Goal: Task Accomplishment & Management: Manage account settings

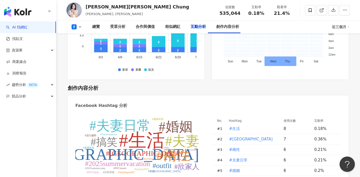
scroll to position [1213, 0]
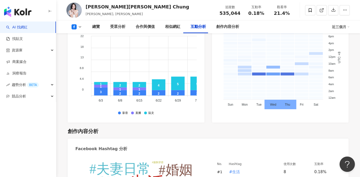
click at [192, 27] on div "互動分析" at bounding box center [197, 27] width 15 height 6
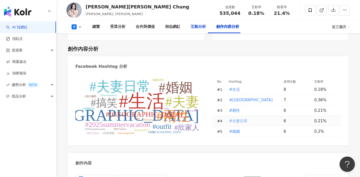
scroll to position [1335, 0]
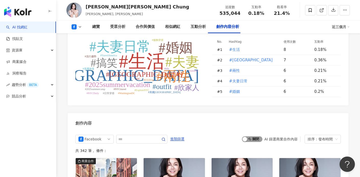
click at [253, 136] on span "啟動 關閉" at bounding box center [252, 139] width 20 height 6
drag, startPoint x: 247, startPoint y: 103, endPoint x: 274, endPoint y: 103, distance: 26.8
click at [257, 137] on div "button" at bounding box center [259, 139] width 5 height 5
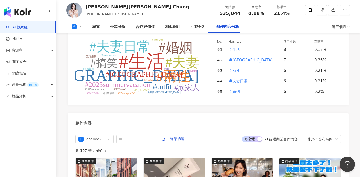
scroll to position [1380, 0]
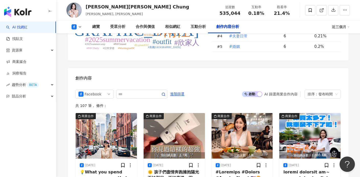
click at [221, 90] on div "Facebook 進階篩選 啟動 關閉 AI 篩選商業合作內容 排序：發布時間" at bounding box center [207, 94] width 265 height 9
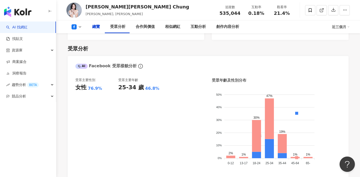
scroll to position [0, 0]
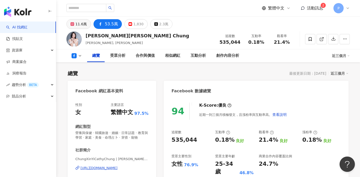
click at [77, 23] on div "11.6萬" at bounding box center [80, 23] width 11 height 7
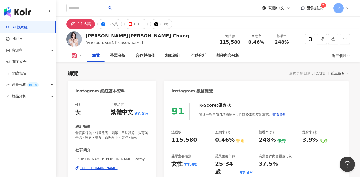
click at [81, 24] on div "11.6萬" at bounding box center [84, 23] width 13 height 7
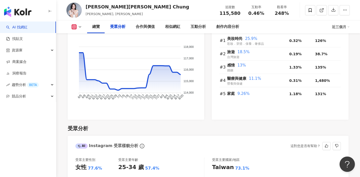
scroll to position [493, 0]
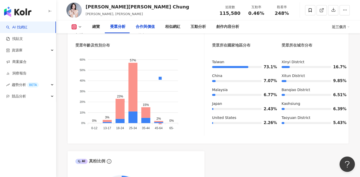
click at [143, 26] on div "合作與價值" at bounding box center [145, 27] width 19 height 6
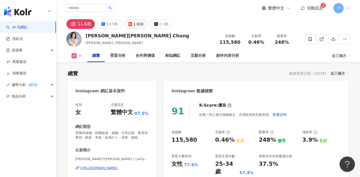
click at [129, 26] on button "1,830" at bounding box center [135, 24] width 23 height 10
click at [133, 23] on div "1,830" at bounding box center [138, 23] width 10 height 7
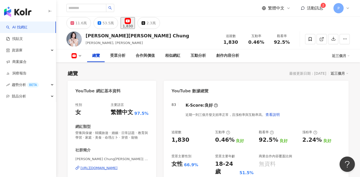
click at [117, 169] on div "https://www.youtube.com/channel/UCwo6RRb6bXlHypI_IueN8gw" at bounding box center [98, 167] width 37 height 5
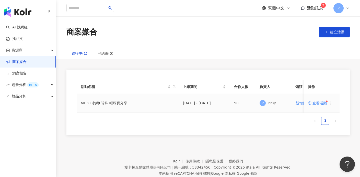
click at [314, 103] on span "查看活動" at bounding box center [317, 103] width 19 height 4
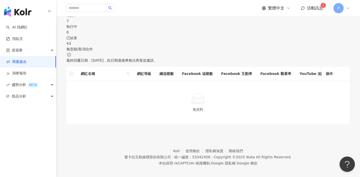
scroll to position [37, 0]
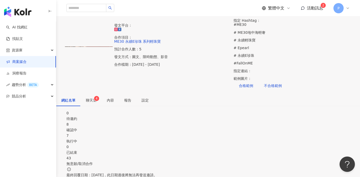
click at [99, 96] on sup "4" at bounding box center [96, 98] width 5 height 5
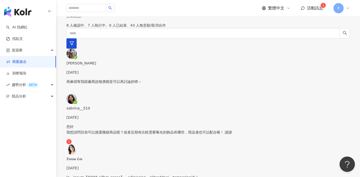
scroll to position [354, 0]
drag, startPoint x: 169, startPoint y: 118, endPoint x: 220, endPoint y: 121, distance: 50.6
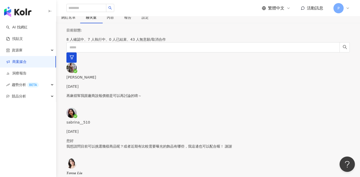
scroll to position [14, 0]
drag, startPoint x: 221, startPoint y: 77, endPoint x: 289, endPoint y: 118, distance: 79.9
copy p "此次合作我們將提供市價8000元的輕珠寶給您體驗，並須在 9/20 前於社群平台發布體驗合作貼文或影片素材。本次合作希望能包含素材廣告授權、圖文素材授權，煩請…"
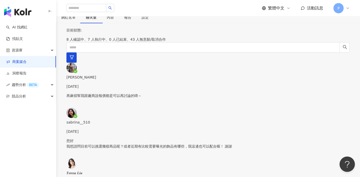
paste textarea "**********"
drag, startPoint x: 262, startPoint y: 122, endPoint x: 260, endPoint y: 129, distance: 7.8
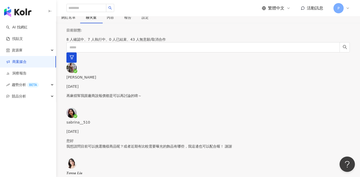
drag, startPoint x: 170, startPoint y: 154, endPoint x: 170, endPoint y: 138, distance: 16.3
drag, startPoint x: 296, startPoint y: 151, endPoint x: 302, endPoint y: 150, distance: 6.5
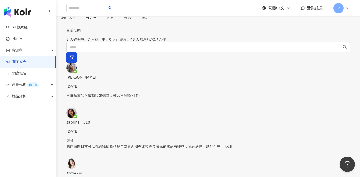
type textarea "**********"
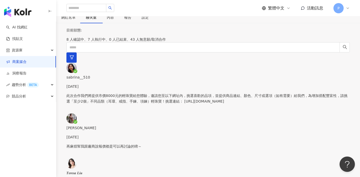
scroll to position [362, 0]
type textarea "**********"
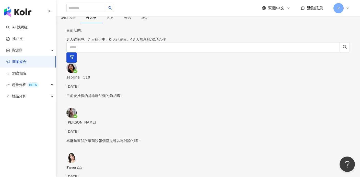
scroll to position [384, 0]
click at [256, 27] on div "目前狀態 : 8 人確認中、7 人執行中、0 人已結束、43 人無意願/取消合作" at bounding box center [207, 34] width 283 height 15
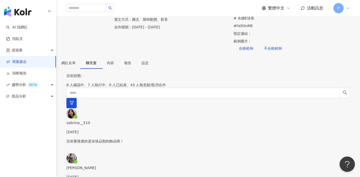
scroll to position [43, 0]
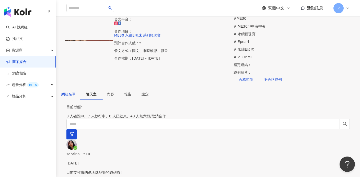
click at [76, 91] on div "網紅名單" at bounding box center [68, 94] width 14 height 6
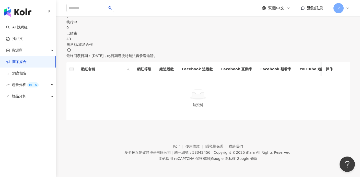
scroll to position [48, 0]
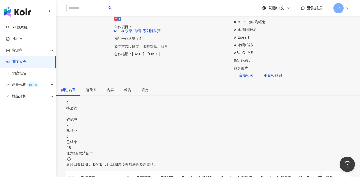
click at [147, 111] on div "8" at bounding box center [207, 114] width 283 height 6
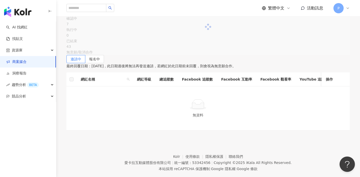
scroll to position [163, 0]
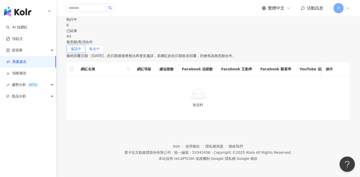
click at [104, 45] on label "報名中" at bounding box center [94, 49] width 19 height 8
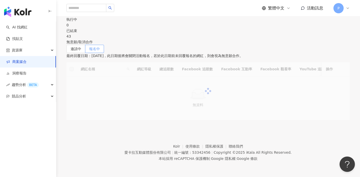
scroll to position [160, 0]
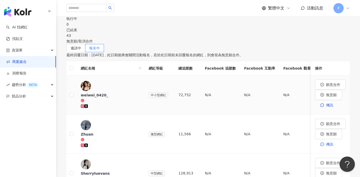
click at [84, 105] on icon at bounding box center [82, 106] width 3 height 3
click at [84, 144] on icon at bounding box center [82, 145] width 3 height 3
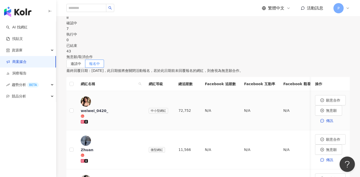
scroll to position [144, 0]
drag, startPoint x: 181, startPoint y: 90, endPoint x: 194, endPoint y: 91, distance: 12.8
click at [194, 91] on td "72,752" at bounding box center [187, 109] width 26 height 39
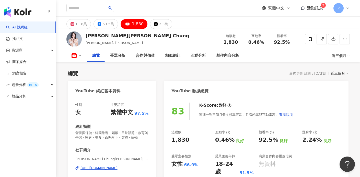
click at [323, 7] on span "2" at bounding box center [323, 6] width 2 height 4
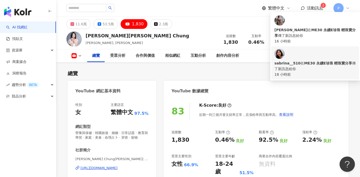
click at [319, 71] on div "18 小時前" at bounding box center [314, 74] width 81 height 6
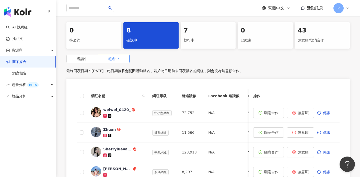
scroll to position [123, 0]
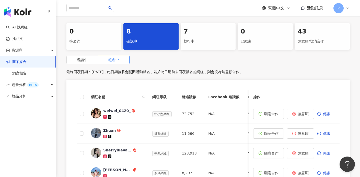
click at [208, 36] on div "7 執行中" at bounding box center [207, 36] width 55 height 26
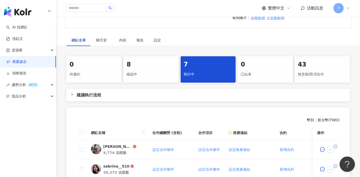
scroll to position [90, 0]
click at [165, 68] on div "8" at bounding box center [150, 64] width 49 height 9
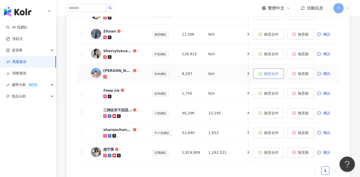
scroll to position [222, 0]
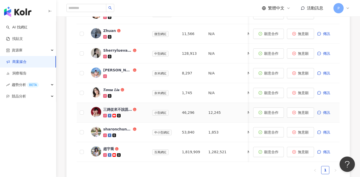
click at [114, 116] on icon at bounding box center [114, 116] width 4 height 4
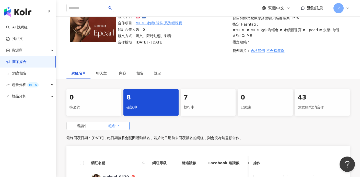
scroll to position [141, 0]
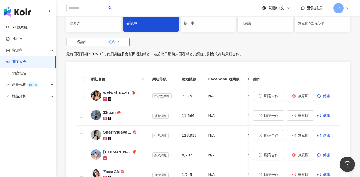
click at [220, 22] on div "執行中" at bounding box center [208, 23] width 49 height 9
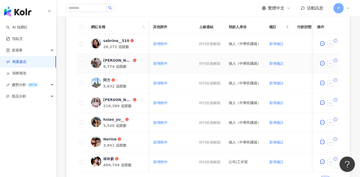
scroll to position [276, 0]
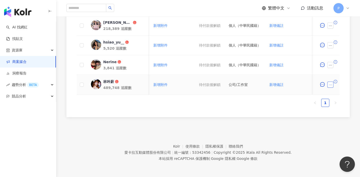
click at [327, 82] on button "button" at bounding box center [330, 84] width 6 height 6
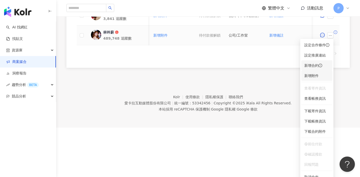
scroll to position [328, 0]
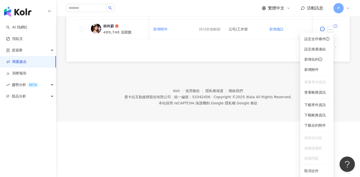
click at [194, 51] on ul "1" at bounding box center [208, 47] width 263 height 8
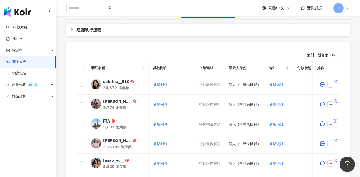
scroll to position [46, 0]
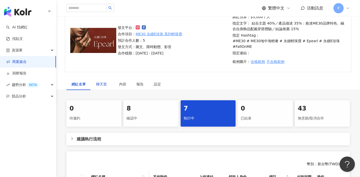
click at [105, 85] on span "聊天室" at bounding box center [102, 84] width 13 height 4
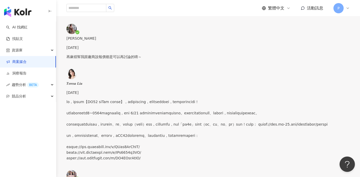
scroll to position [384, 0]
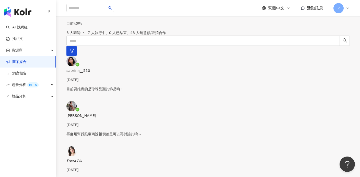
click at [111, 131] on p "再麻煩幫我跟廠商說報價都是可以再討論的唷～" at bounding box center [207, 134] width 283 height 6
drag, startPoint x: 189, startPoint y: 91, endPoint x: 249, endPoint y: 93, distance: 60.0
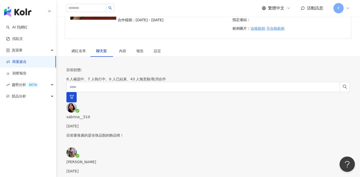
scroll to position [69, 0]
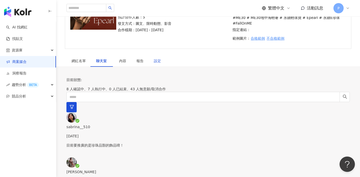
click at [154, 59] on div "設定" at bounding box center [157, 61] width 7 height 6
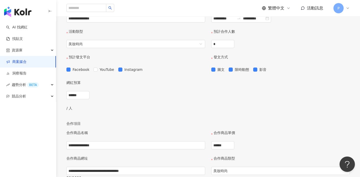
scroll to position [102, 0]
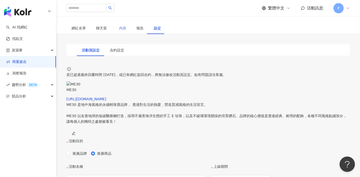
click at [125, 29] on div "內容" at bounding box center [122, 28] width 17 height 12
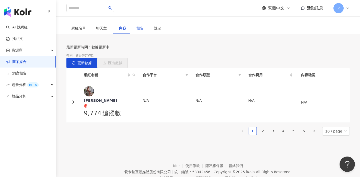
click at [143, 28] on div "報告" at bounding box center [139, 28] width 17 height 12
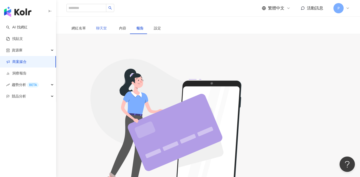
click at [96, 32] on div "聊天室" at bounding box center [102, 28] width 23 height 12
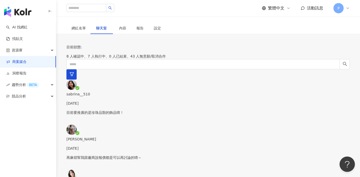
scroll to position [57, 0]
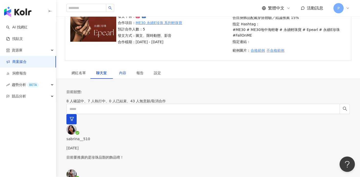
click at [124, 71] on div "內容" at bounding box center [122, 73] width 7 height 6
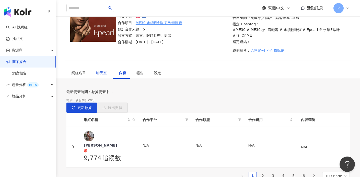
click at [104, 71] on span "聊天室" at bounding box center [102, 73] width 13 height 4
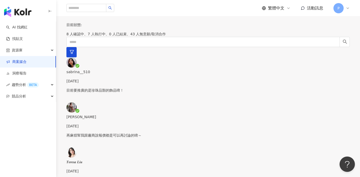
scroll to position [16, 0]
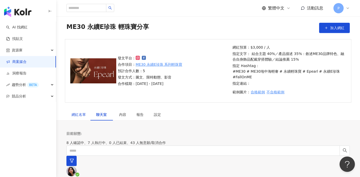
click at [83, 117] on div "網紅名單" at bounding box center [78, 115] width 14 height 6
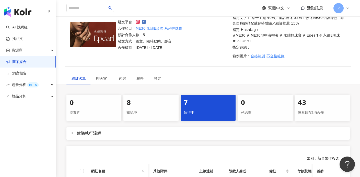
scroll to position [95, 0]
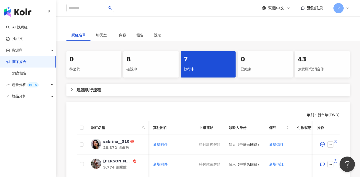
click at [255, 94] on div "建議執行流程" at bounding box center [207, 89] width 283 height 13
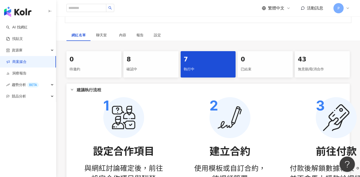
scroll to position [135, 0]
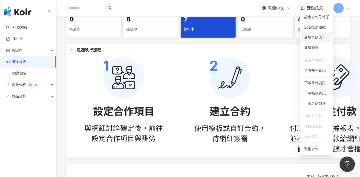
click at [315, 36] on span "新增合約" at bounding box center [316, 37] width 25 height 6
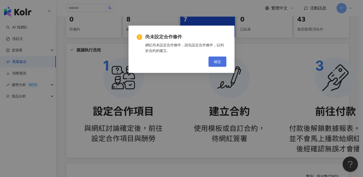
click at [218, 59] on button "確定" at bounding box center [218, 61] width 18 height 10
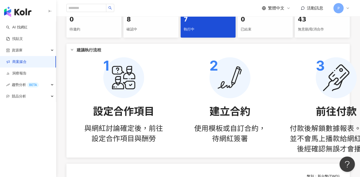
click at [346, 9] on icon at bounding box center [347, 8] width 4 height 4
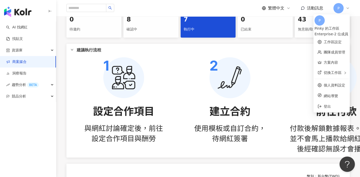
click at [346, 8] on icon at bounding box center [347, 8] width 4 height 4
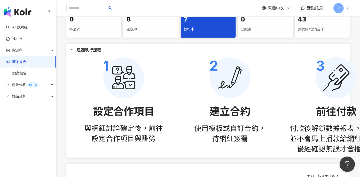
scroll to position [225, 0]
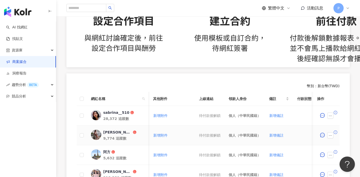
click at [332, 110] on div at bounding box center [326, 115] width 18 height 10
click at [336, 111] on icon "exclamation-circle" at bounding box center [335, 113] width 4 height 4
click at [331, 114] on icon "ellipsis" at bounding box center [330, 116] width 4 height 4
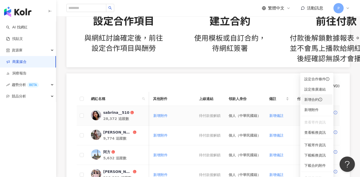
click at [320, 99] on icon "exclamation-circle" at bounding box center [320, 100] width 4 height 4
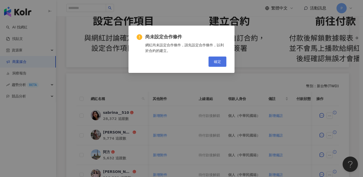
click at [218, 62] on span "確定" at bounding box center [217, 61] width 7 height 4
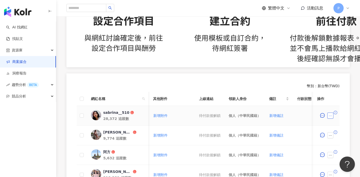
click at [330, 114] on icon "ellipsis" at bounding box center [330, 116] width 4 height 4
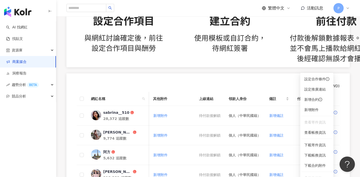
click at [358, 87] on div "0 待邀約 8 確認中 7 執行中 0 已結束 43 無意願/取消合作 建議執行流程 幣別 ： 新台幣 ( TWD ) 網紅名稱 合作總酬勞 (含稅) 合作項…" at bounding box center [207, 93] width 303 height 345
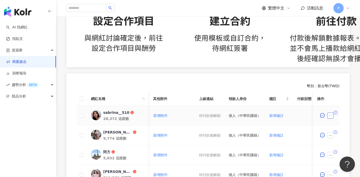
click at [329, 114] on icon "ellipsis" at bounding box center [330, 116] width 4 height 4
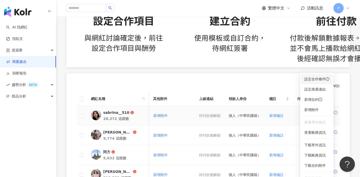
scroll to position [331, 0]
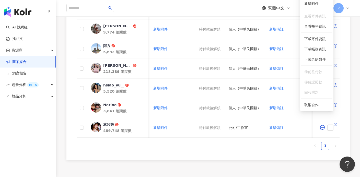
click at [348, 92] on div "幣別 ： 新台幣 ( TWD ) 網紅名稱 合作總酬勞 (含稅) 合作項目 推廣連結 合約 勞報單 其他附件 上線連結 領款人身份 備註 付款狀態 操作 sa…" at bounding box center [207, 63] width 283 height 192
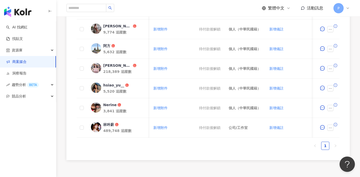
scroll to position [297, 0]
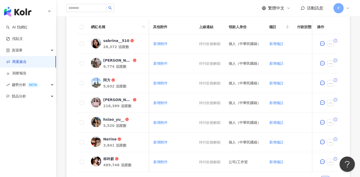
click at [345, 11] on div "P" at bounding box center [341, 8] width 16 height 10
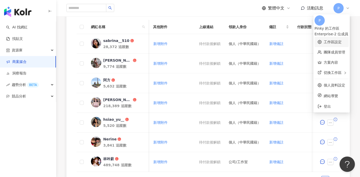
click at [325, 40] on link "工作區設定" at bounding box center [332, 42] width 18 height 4
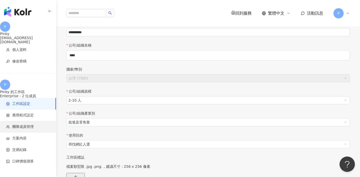
scroll to position [36, 0]
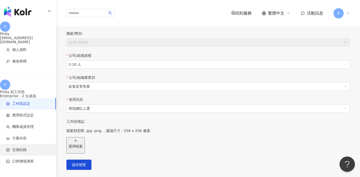
click at [28, 149] on li "交易紀錄" at bounding box center [28, 149] width 56 height 11
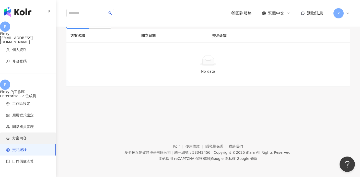
click at [32, 136] on span "方案內容" at bounding box center [29, 138] width 46 height 5
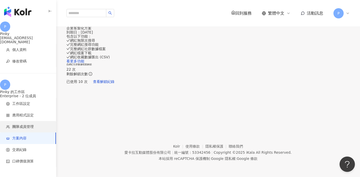
click at [34, 125] on li "團隊成員管理" at bounding box center [28, 126] width 56 height 11
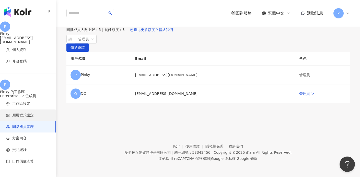
click at [28, 113] on span "應用程式設定" at bounding box center [22, 115] width 21 height 5
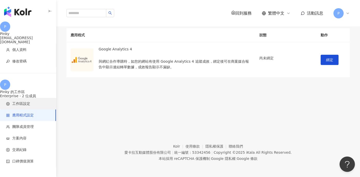
click at [30, 101] on span "工作區設定" at bounding box center [29, 103] width 46 height 5
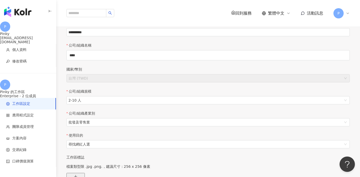
scroll to position [149, 0]
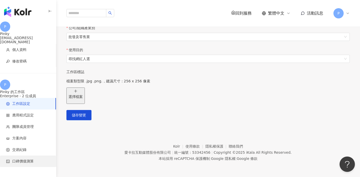
click at [23, 159] on span "口碑價值測算" at bounding box center [22, 161] width 21 height 5
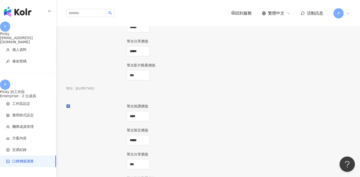
scroll to position [140, 0]
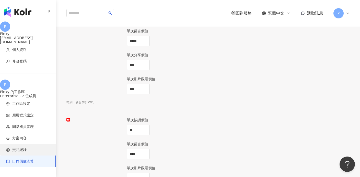
click at [21, 147] on span "交易紀錄" at bounding box center [19, 149] width 14 height 5
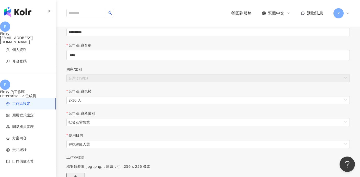
click at [247, 11] on span "回到服務" at bounding box center [243, 13] width 16 height 5
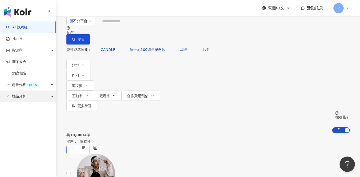
click at [51, 95] on div "競品分析" at bounding box center [28, 95] width 56 height 11
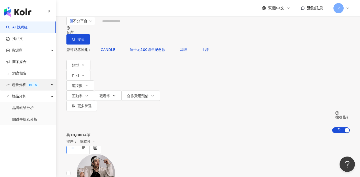
click at [53, 86] on div "趨勢分析 BETA" at bounding box center [28, 84] width 56 height 11
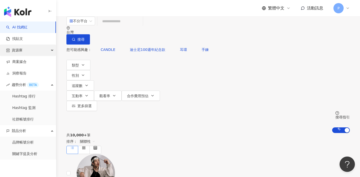
click at [53, 48] on div "資源庫" at bounding box center [28, 49] width 56 height 11
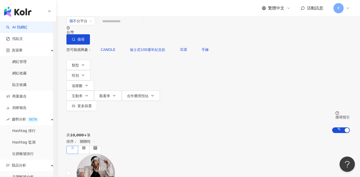
click at [348, 8] on icon at bounding box center [347, 8] width 4 height 4
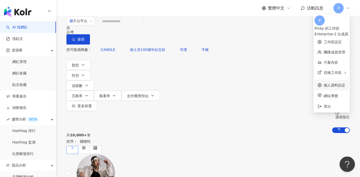
click at [323, 83] on link "個人資料設定" at bounding box center [333, 85] width 21 height 4
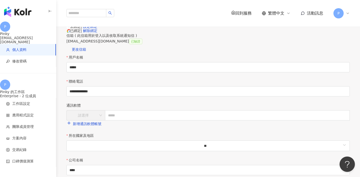
scroll to position [10, 0]
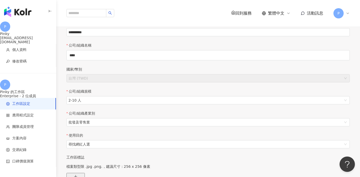
click at [17, 10] on img "button" at bounding box center [17, 12] width 27 height 10
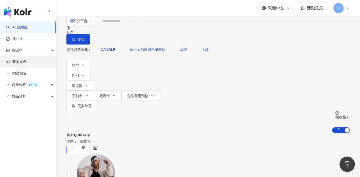
click at [27, 62] on link "商案媒合" at bounding box center [16, 61] width 20 height 5
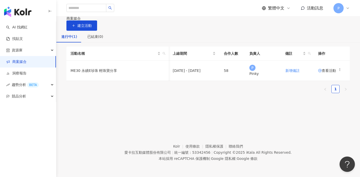
scroll to position [0, 11]
click at [339, 68] on circle at bounding box center [339, 68] width 0 height 0
click at [318, 72] on span "查看活動" at bounding box center [327, 71] width 18 height 4
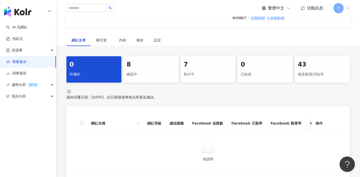
scroll to position [40, 0]
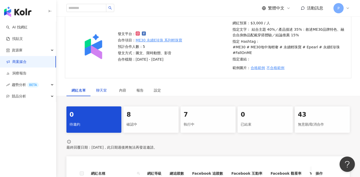
click at [101, 90] on span "聊天室" at bounding box center [102, 90] width 13 height 4
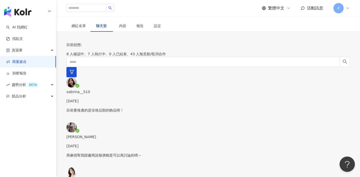
scroll to position [59, 0]
click at [118, 107] on p "目前要推廣的是珍珠品類的飾品唷！" at bounding box center [207, 110] width 283 height 6
click at [128, 107] on div "目前要推廣的是珍珠品類的飾品唷！" at bounding box center [207, 114] width 283 height 15
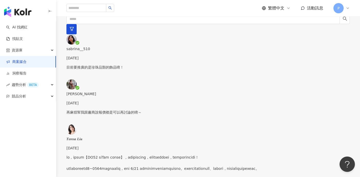
scroll to position [0, 0]
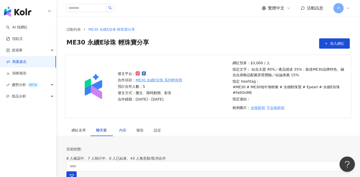
click at [122, 128] on div "內容" at bounding box center [122, 130] width 7 height 6
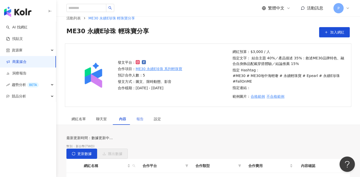
scroll to position [102, 0]
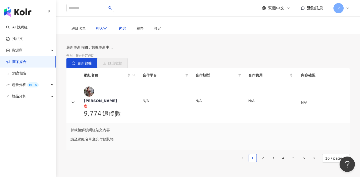
click at [96, 28] on span "聊天室" at bounding box center [102, 29] width 13 height 4
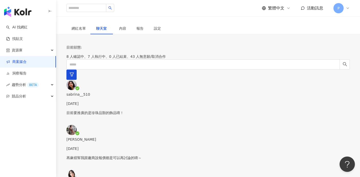
scroll to position [384, 0]
click at [75, 29] on div "網紅名單" at bounding box center [78, 29] width 14 height 6
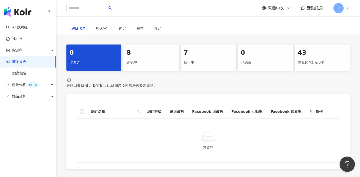
click at [148, 55] on div "8" at bounding box center [150, 52] width 49 height 9
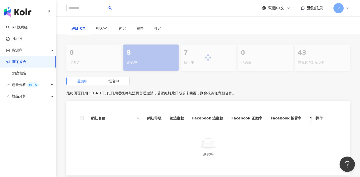
click at [214, 55] on div at bounding box center [207, 57] width 283 height 26
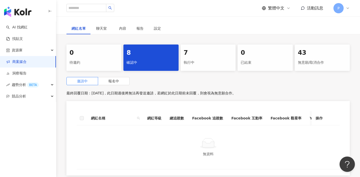
click at [214, 58] on div "執行中" at bounding box center [208, 62] width 49 height 9
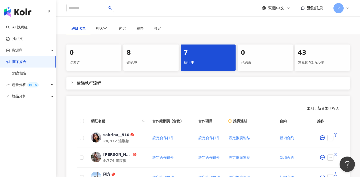
click at [214, 58] on div "執行中" at bounding box center [208, 62] width 49 height 9
click at [287, 136] on span "新增合約" at bounding box center [286, 138] width 14 height 4
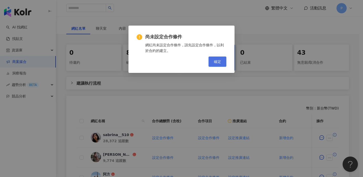
click at [214, 59] on button "確定" at bounding box center [218, 61] width 18 height 10
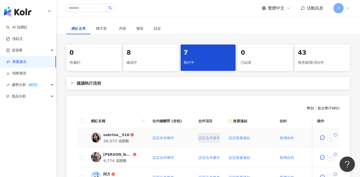
click at [202, 139] on span "設定合作條件" at bounding box center [208, 138] width 21 height 4
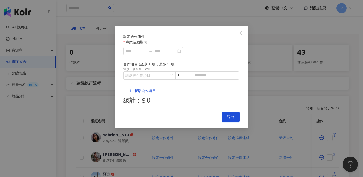
click at [242, 31] on icon "close" at bounding box center [241, 33] width 4 height 4
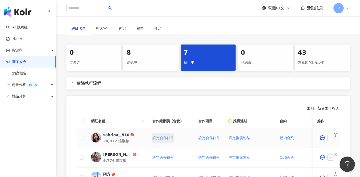
click at [155, 136] on span "設定合作條件" at bounding box center [162, 138] width 21 height 4
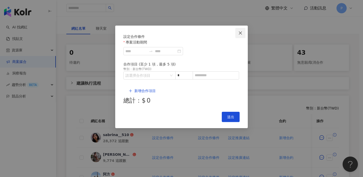
click at [241, 33] on icon "close" at bounding box center [241, 33] width 4 height 4
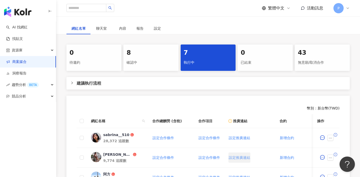
scroll to position [192, 0]
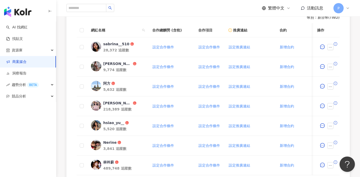
click at [347, 8] on icon at bounding box center [347, 8] width 4 height 4
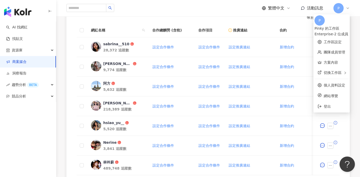
click at [347, 8] on icon at bounding box center [347, 8] width 4 height 4
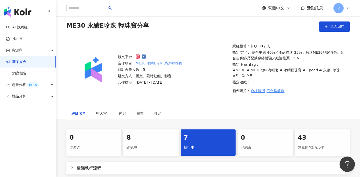
scroll to position [0, 0]
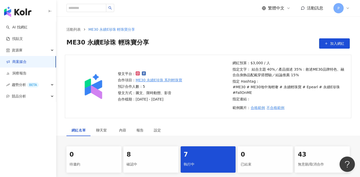
click at [161, 160] on div "確認中" at bounding box center [150, 164] width 49 height 9
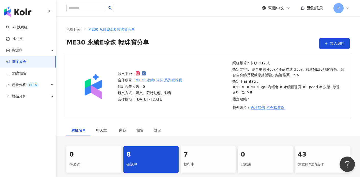
scroll to position [46, 0]
